Goal: Check status

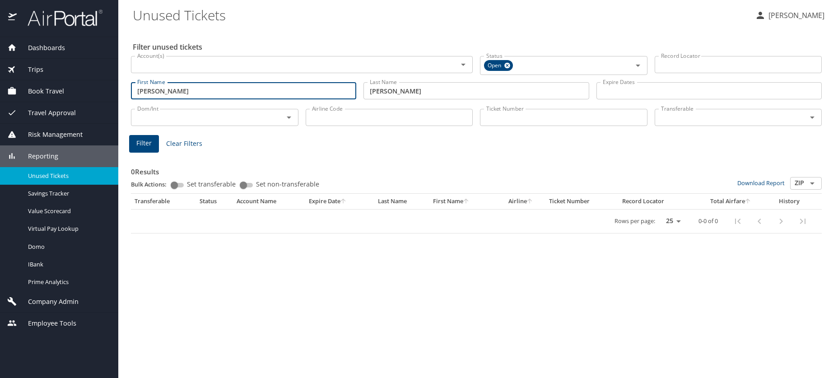
drag, startPoint x: 170, startPoint y: 90, endPoint x: 94, endPoint y: 77, distance: 77.9
click at [94, 77] on div "Dashboards AirPortal 360™ Manager AirPortal 360™ Agent My Travel Dashboard Trip…" at bounding box center [419, 189] width 838 height 378
type input "bloedoornmathis"
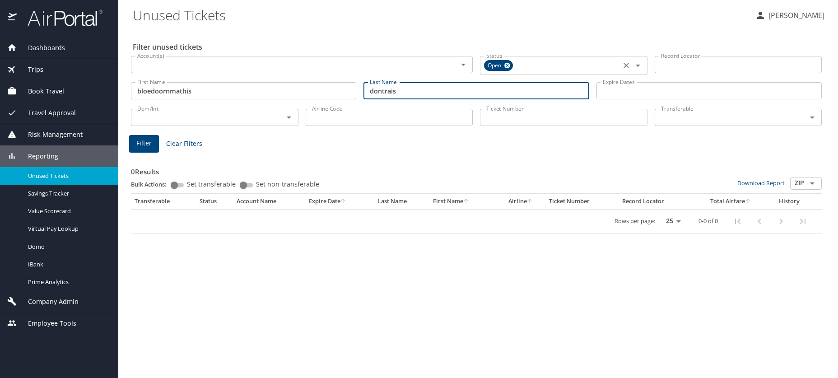
type input "dontrais"
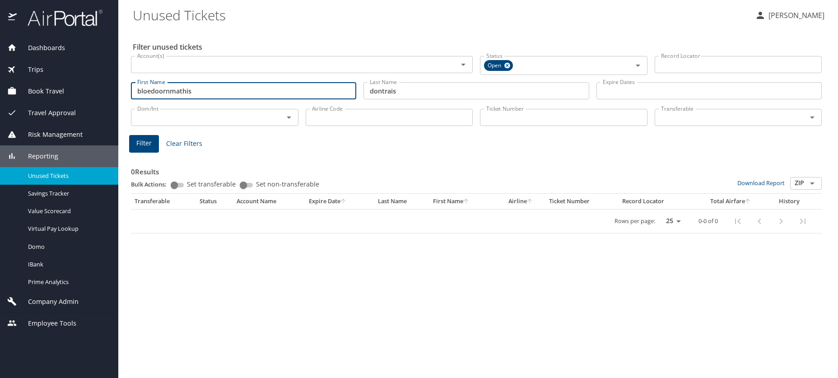
drag, startPoint x: 224, startPoint y: 96, endPoint x: 76, endPoint y: 74, distance: 149.4
click at [85, 80] on div "Dashboards AirPortal 360™ Manager AirPortal 360™ Agent My Travel Dashboard Trip…" at bounding box center [419, 189] width 838 height 378
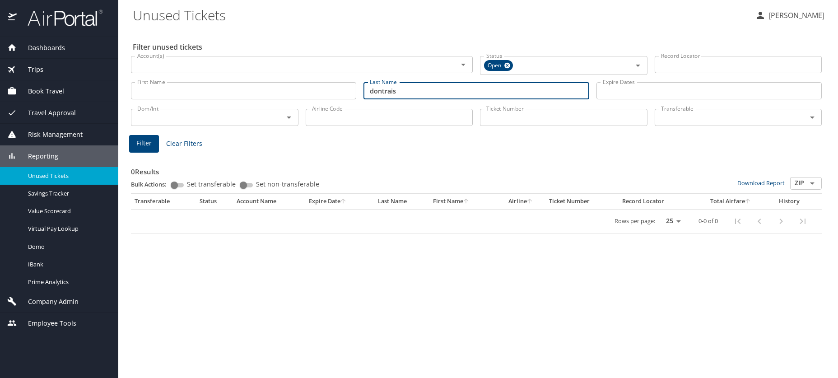
drag, startPoint x: 424, startPoint y: 92, endPoint x: 173, endPoint y: 61, distance: 252.3
click at [177, 63] on div "Filter unused tickets Account(s) Account(s) Status Open Status Record Locator R…" at bounding box center [478, 203] width 691 height 349
drag, startPoint x: 412, startPoint y: 89, endPoint x: 309, endPoint y: 86, distance: 102.6
click at [309, 86] on div "First Name First Name Last Name dontrais Last Name Expire Dates Expire Dates" at bounding box center [476, 91] width 698 height 32
click at [394, 89] on input "dontrais" at bounding box center [476, 90] width 225 height 17
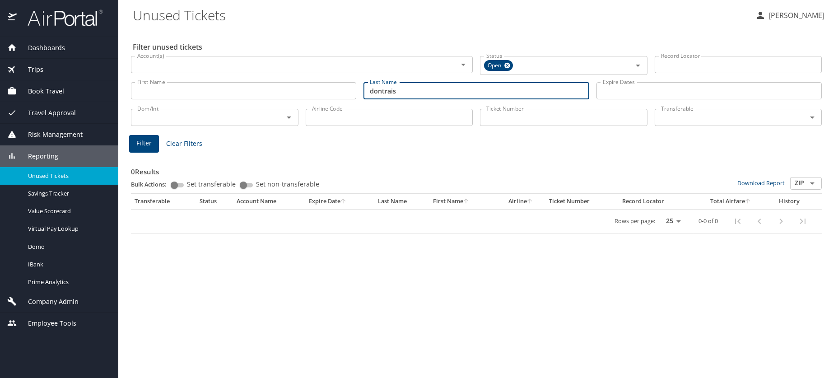
drag, startPoint x: 407, startPoint y: 96, endPoint x: 345, endPoint y: 94, distance: 62.8
click at [345, 94] on div "First Name First Name Last Name dontrais Last Name Expire Dates Expire Dates" at bounding box center [476, 91] width 698 height 32
type input "bloedoornmathis"
click at [218, 90] on input "First Name" at bounding box center [243, 90] width 225 height 17
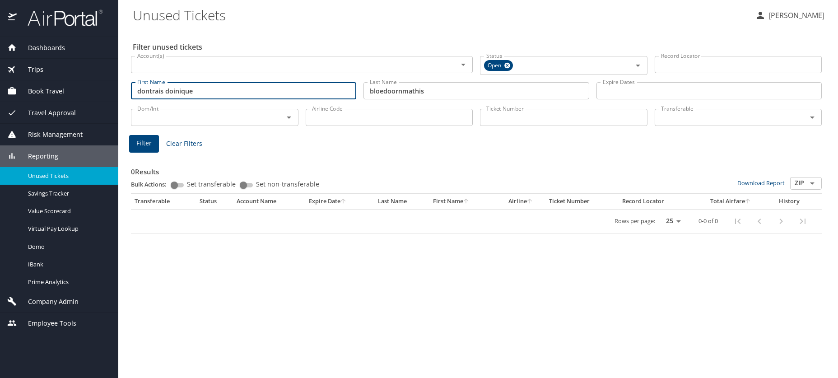
click at [175, 89] on input "dontrais doinique" at bounding box center [243, 90] width 225 height 17
drag, startPoint x: 205, startPoint y: 94, endPoint x: 164, endPoint y: 93, distance: 40.7
click at [164, 93] on input "dontrais [PERSON_NAME]" at bounding box center [243, 90] width 225 height 17
click at [138, 146] on span "Filter" at bounding box center [143, 143] width 15 height 11
click at [187, 92] on input "dontrais" at bounding box center [243, 90] width 225 height 17
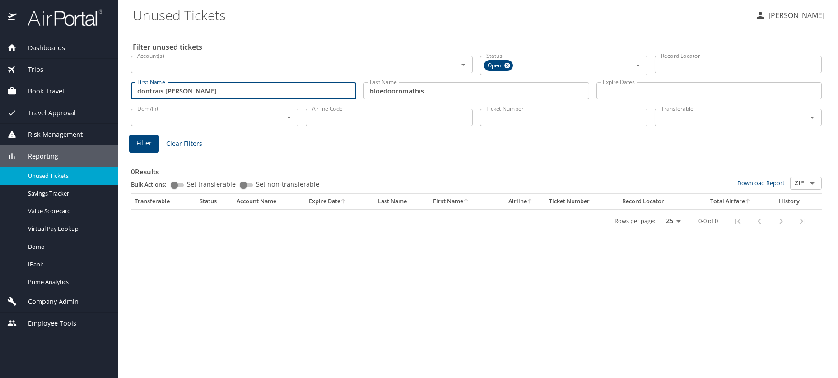
type input "dontrais [PERSON_NAME]"
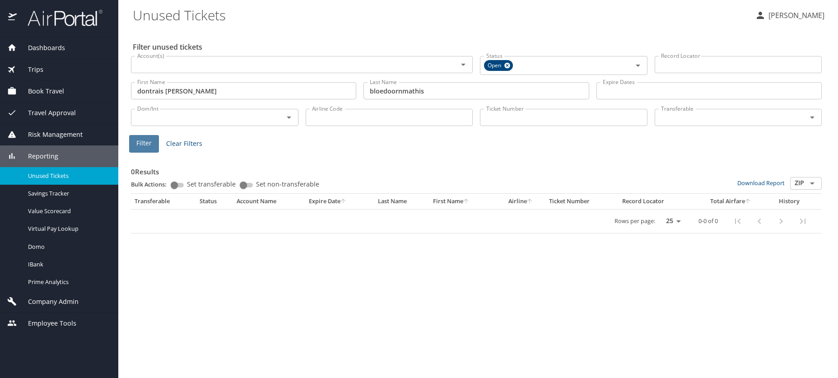
click at [149, 141] on span "Filter" at bounding box center [143, 143] width 15 height 11
